Goal: Communication & Community: Answer question/provide support

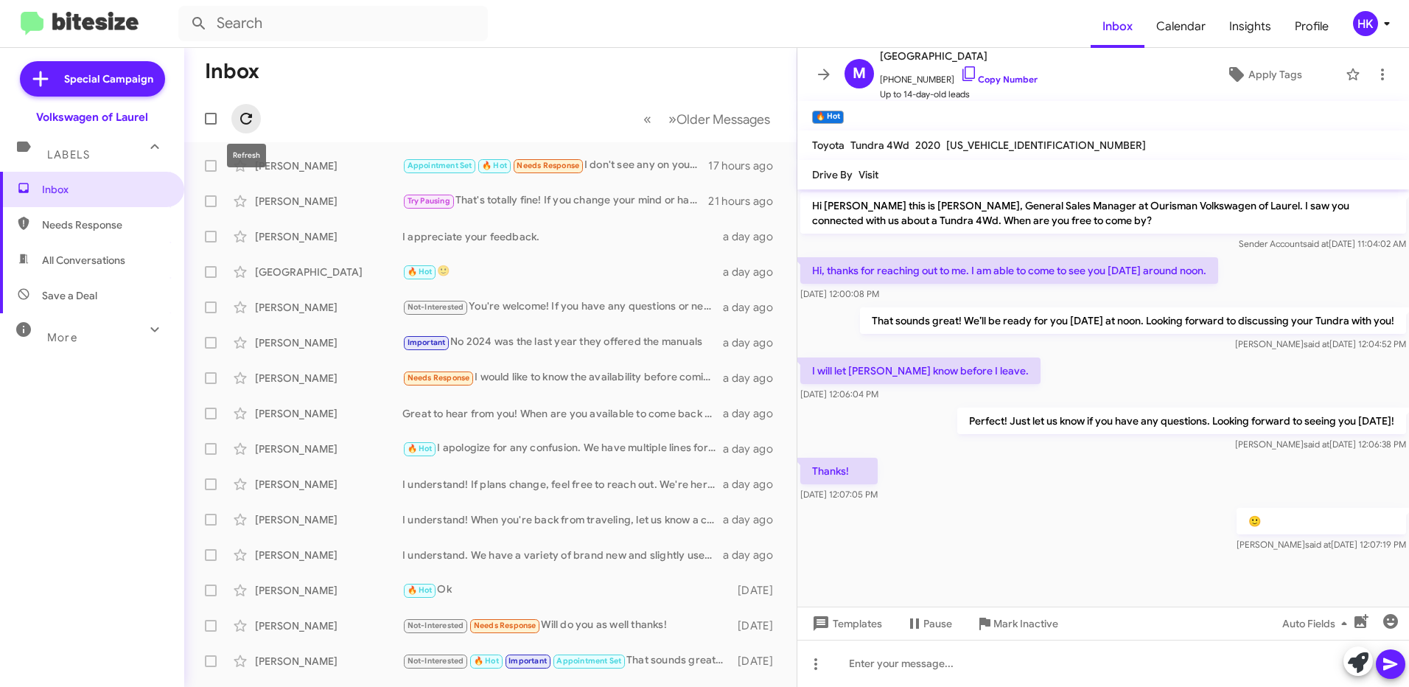
click at [246, 119] on icon at bounding box center [246, 119] width 18 height 18
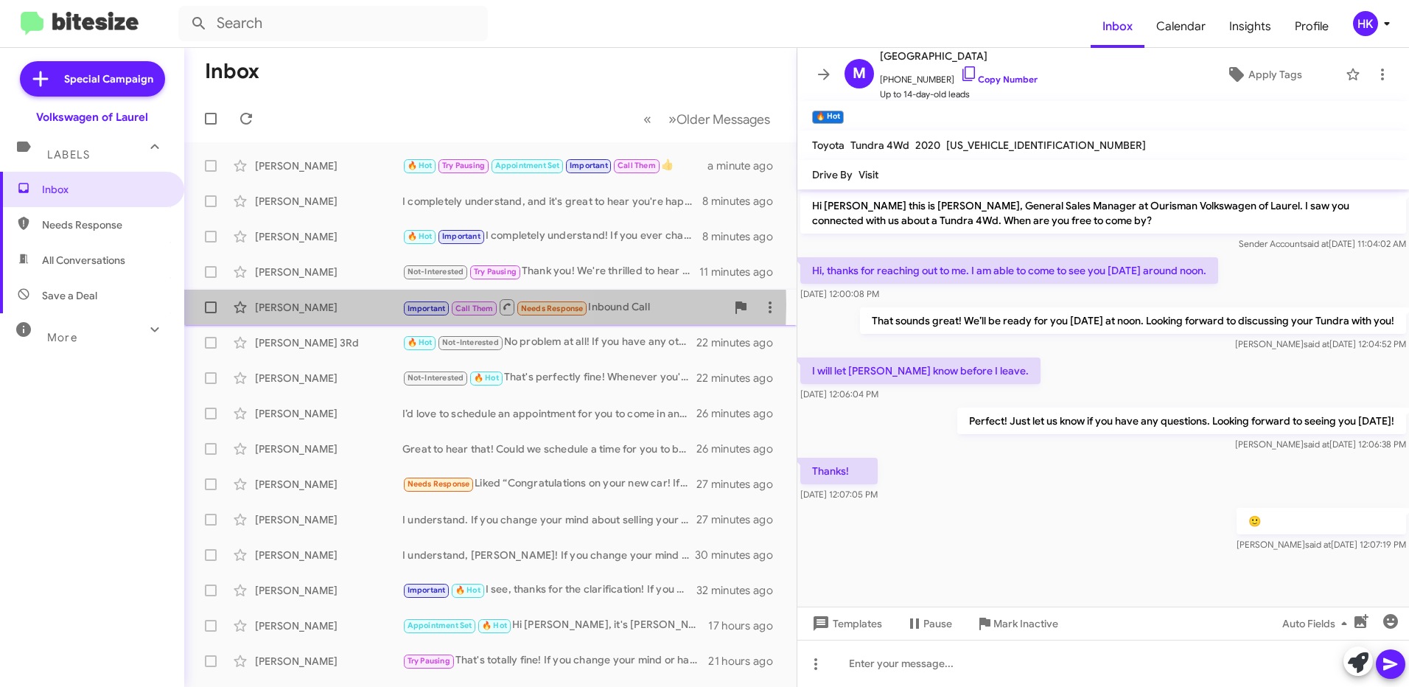
click at [315, 304] on div "[PERSON_NAME]" at bounding box center [328, 307] width 147 height 15
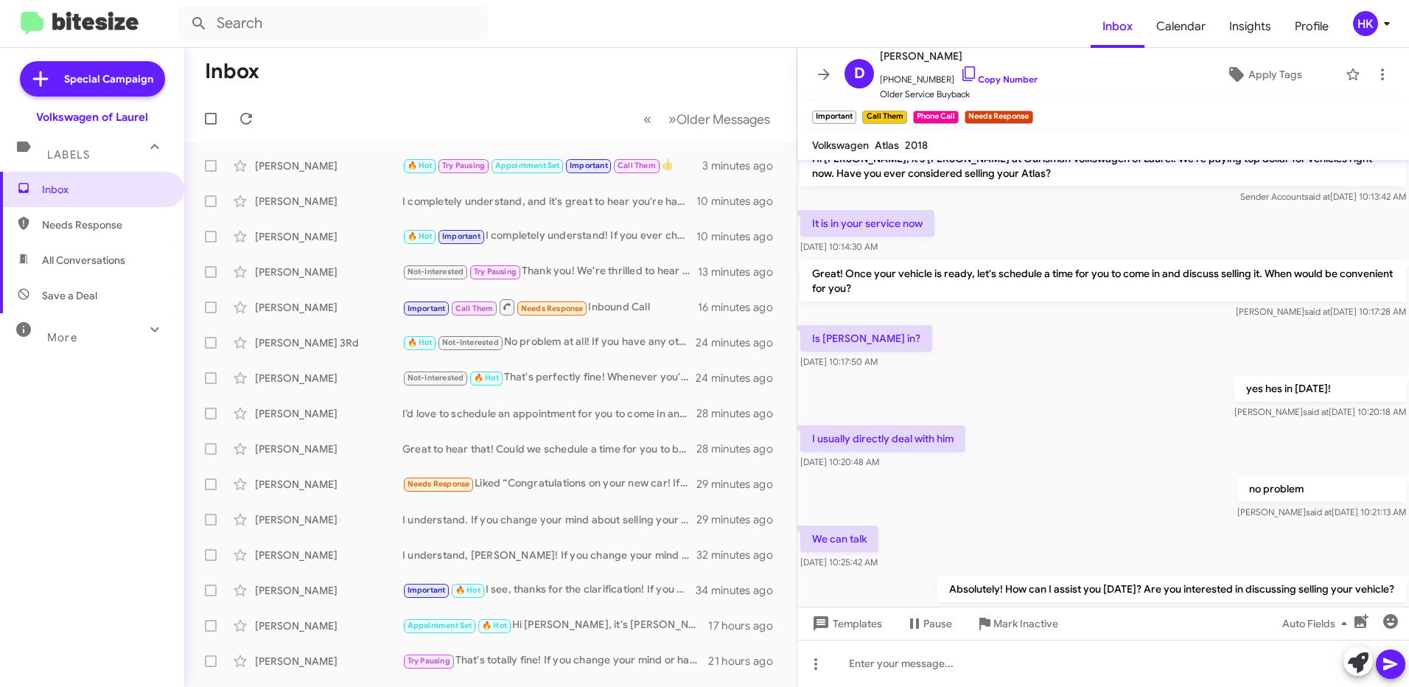
scroll to position [351, 0]
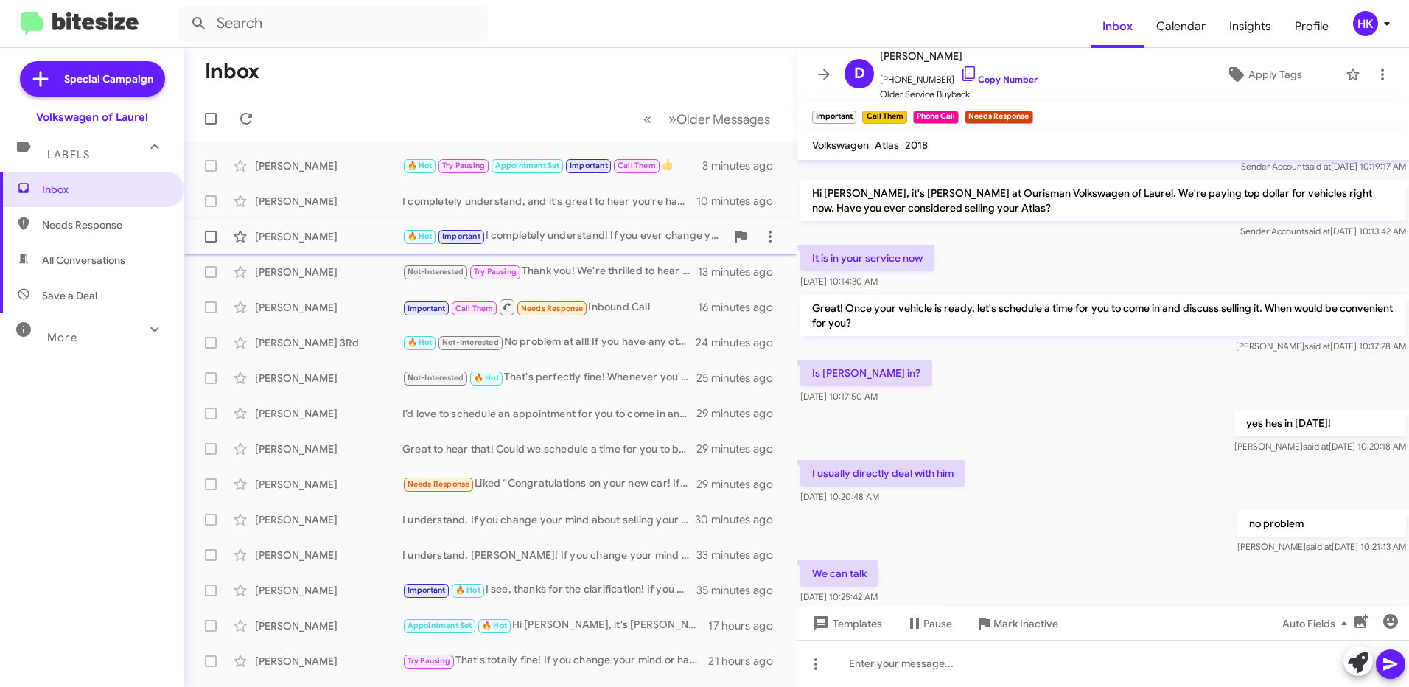
click at [526, 237] on div "🔥 Hot Important I completely understand! If you ever change your mind or have o…" at bounding box center [563, 236] width 323 height 17
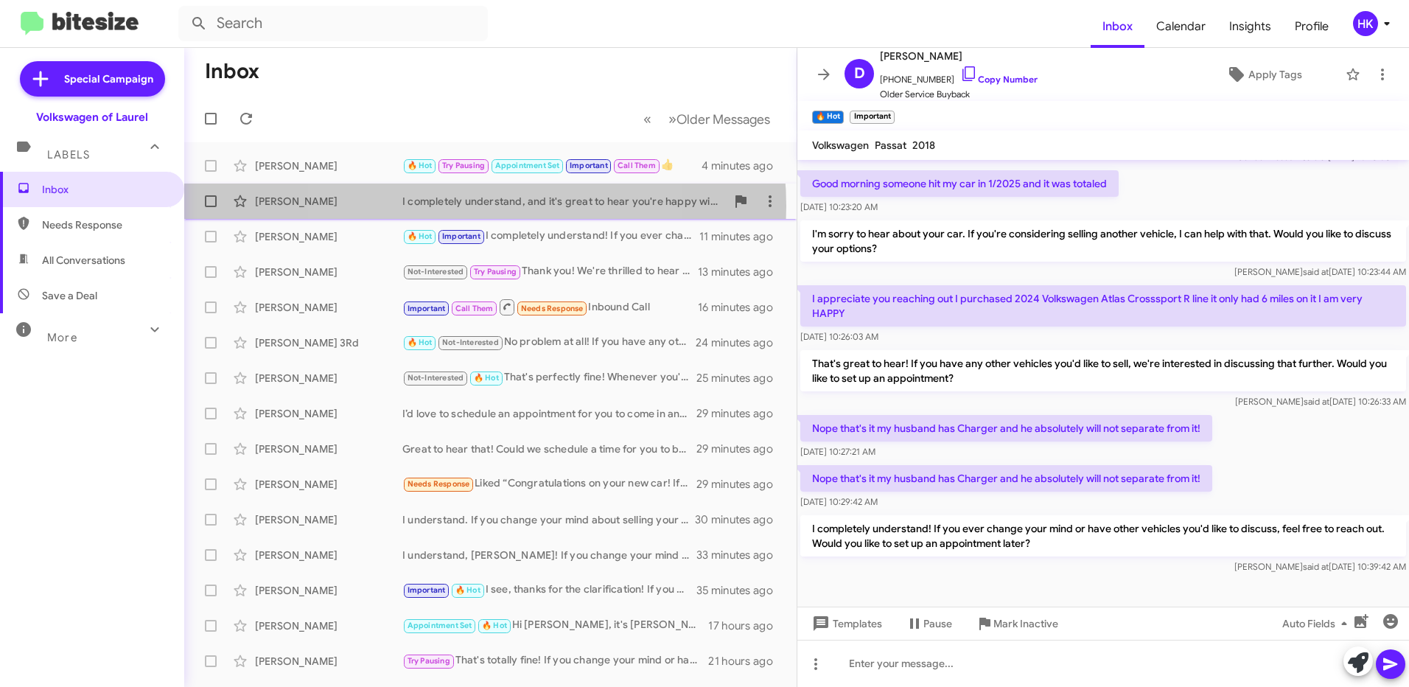
click at [453, 206] on div "I completely understand, and it's great to hear you're happy with your Touareg!…" at bounding box center [563, 201] width 323 height 15
